Goal: Check status: Check status

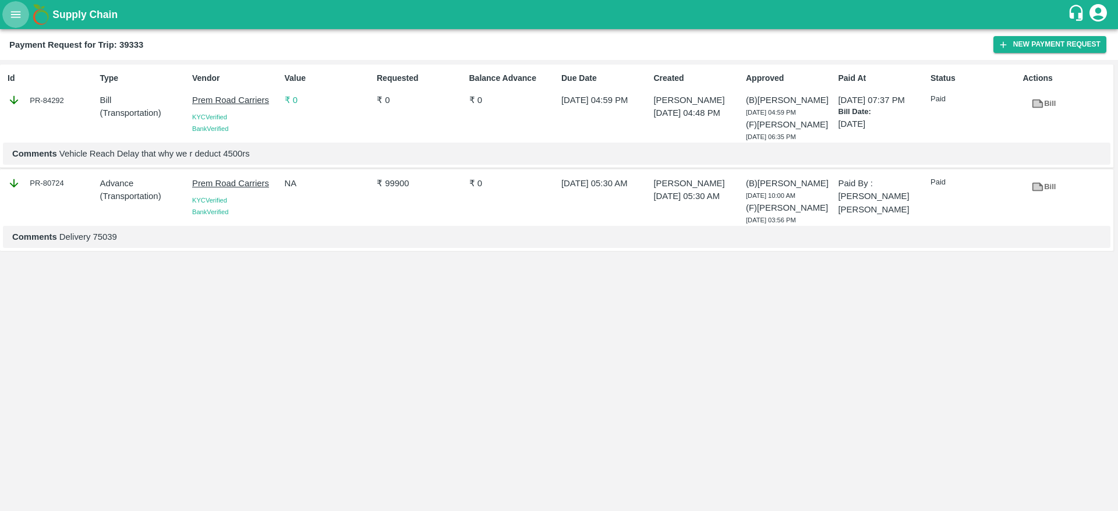
click at [15, 12] on icon "open drawer" at bounding box center [16, 14] width 10 height 6
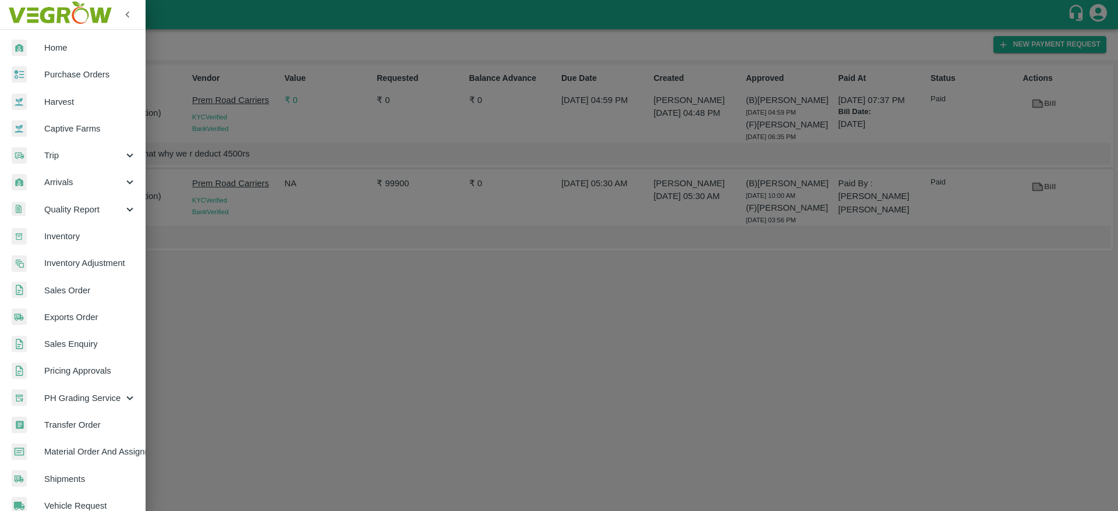
click at [86, 80] on span "Purchase Orders" at bounding box center [90, 74] width 92 height 13
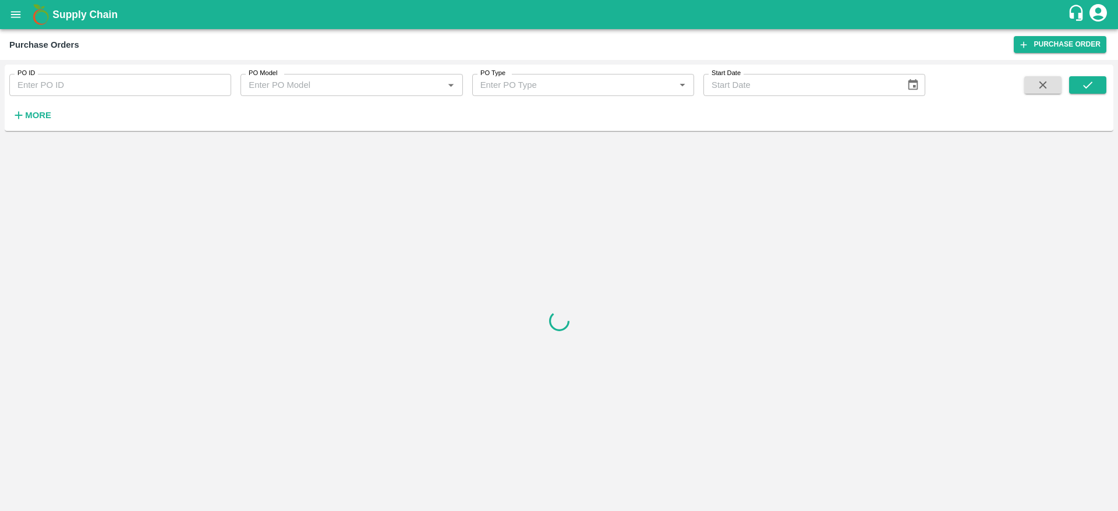
click at [86, 82] on input "PO ID" at bounding box center [120, 85] width 222 height 22
paste input "72043"
type input "72043"
click at [19, 17] on icon "open drawer" at bounding box center [16, 14] width 10 height 6
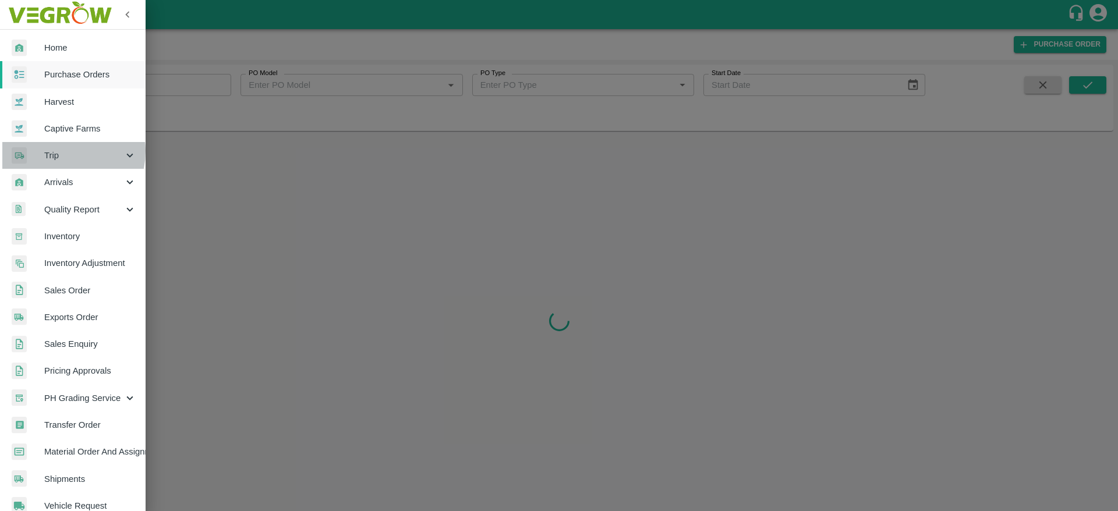
click at [59, 151] on span "Trip" at bounding box center [83, 155] width 79 height 13
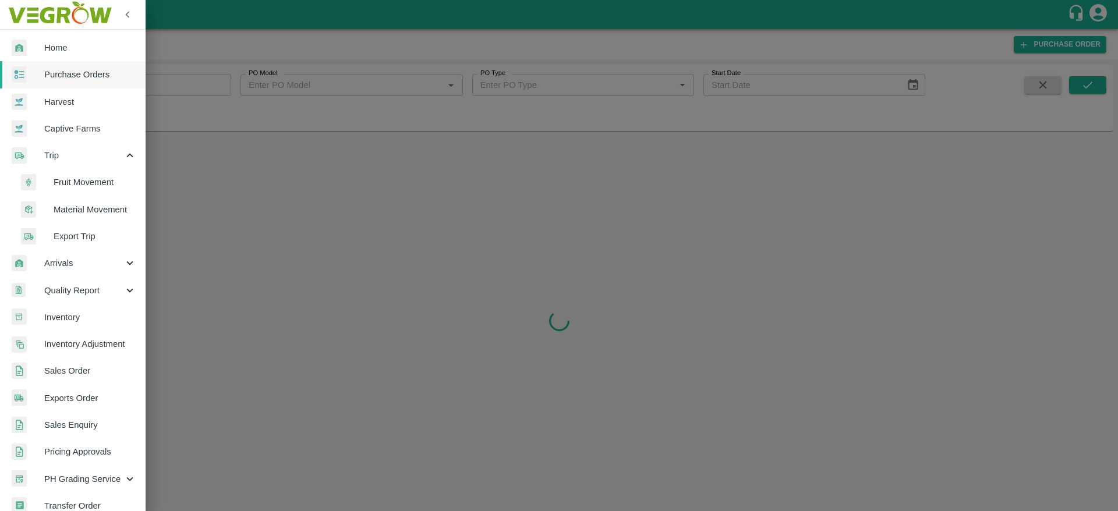
click at [66, 176] on span "Fruit Movement" at bounding box center [95, 182] width 83 height 13
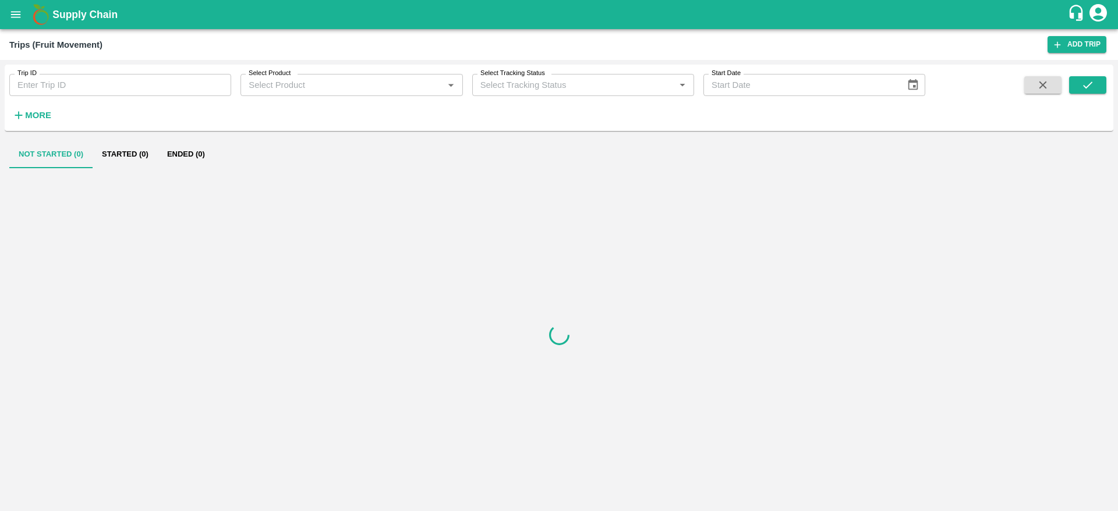
click at [90, 90] on input "Trip ID" at bounding box center [120, 85] width 222 height 22
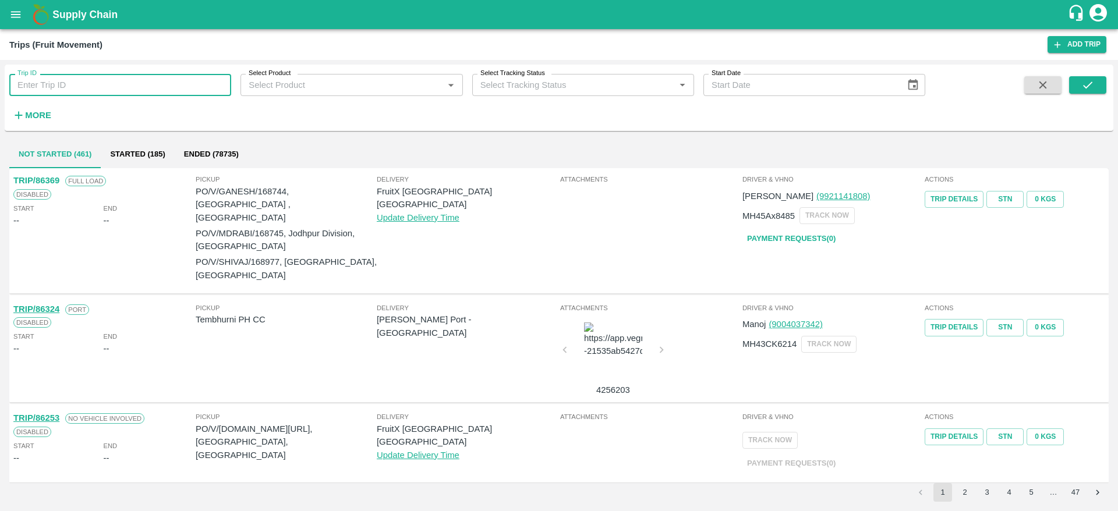
paste input "72043"
type input "72043"
click at [1078, 82] on button "submit" at bounding box center [1087, 84] width 37 height 17
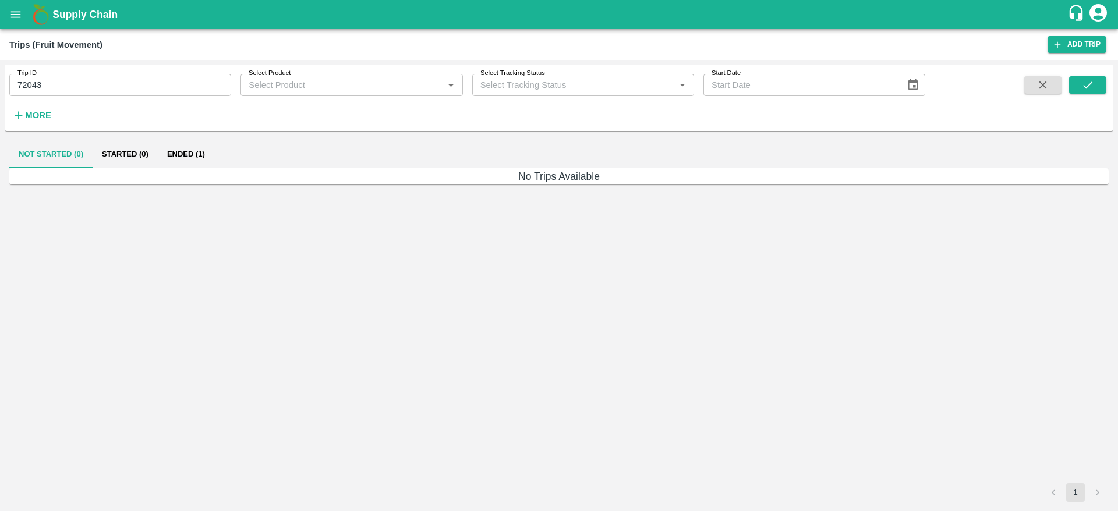
click at [186, 155] on button "Ended (1)" at bounding box center [186, 154] width 56 height 28
